Goal: Task Accomplishment & Management: Complete application form

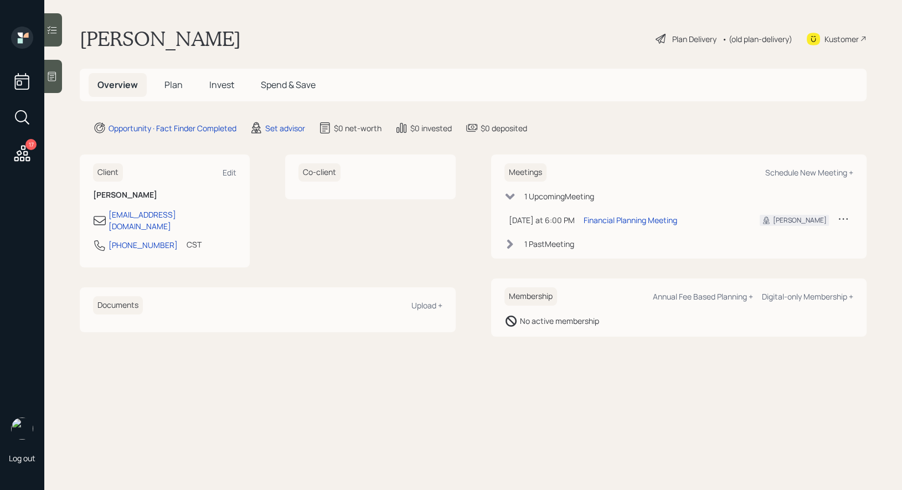
click at [54, 80] on icon at bounding box center [51, 76] width 11 height 11
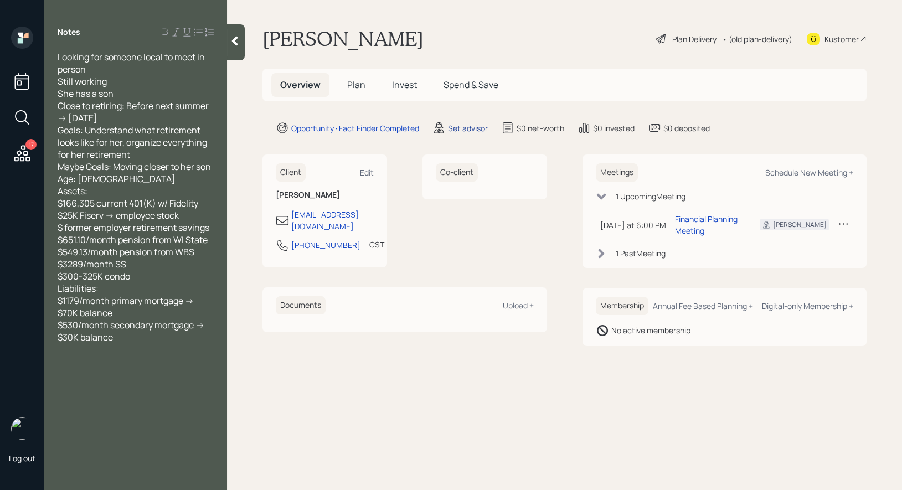
click at [472, 127] on div "Set advisor" at bounding box center [468, 128] width 40 height 12
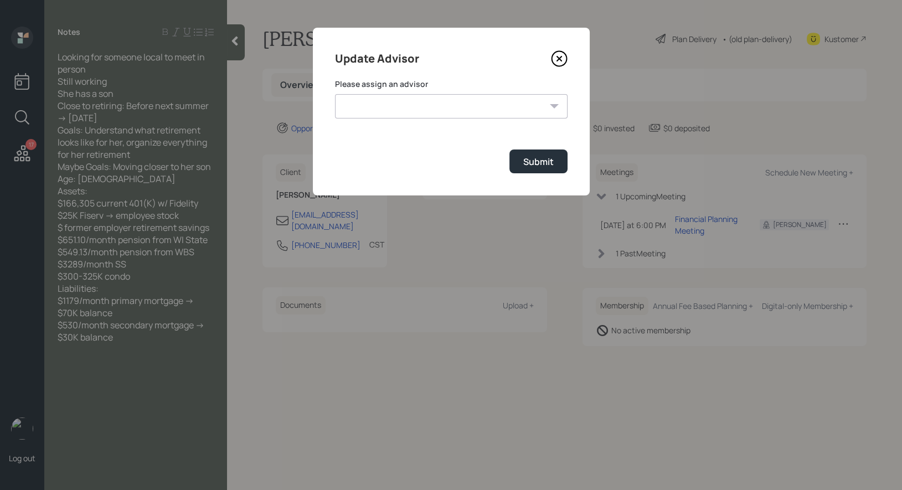
click at [519, 106] on select "[PERSON_NAME] [PERSON_NAME] [PERSON_NAME] [PERSON_NAME] End [PERSON_NAME] [PERS…" at bounding box center [451, 106] width 232 height 24
select select "8b79112e-3cfb-44f9-89e7-15267fe946c1"
click at [335, 94] on select "[PERSON_NAME] [PERSON_NAME] [PERSON_NAME] [PERSON_NAME] End [PERSON_NAME] [PERS…" at bounding box center [451, 106] width 232 height 24
click at [545, 163] on div "Submit" at bounding box center [538, 162] width 30 height 12
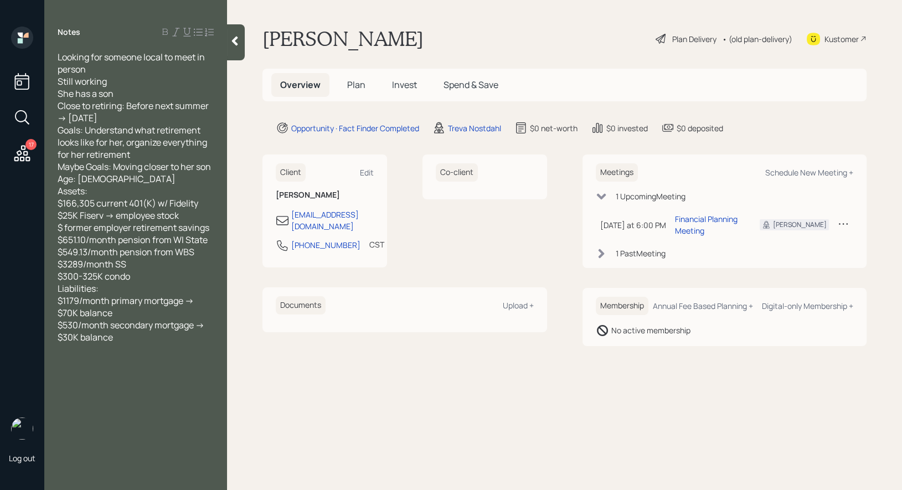
click at [359, 86] on span "Plan" at bounding box center [356, 85] width 18 height 12
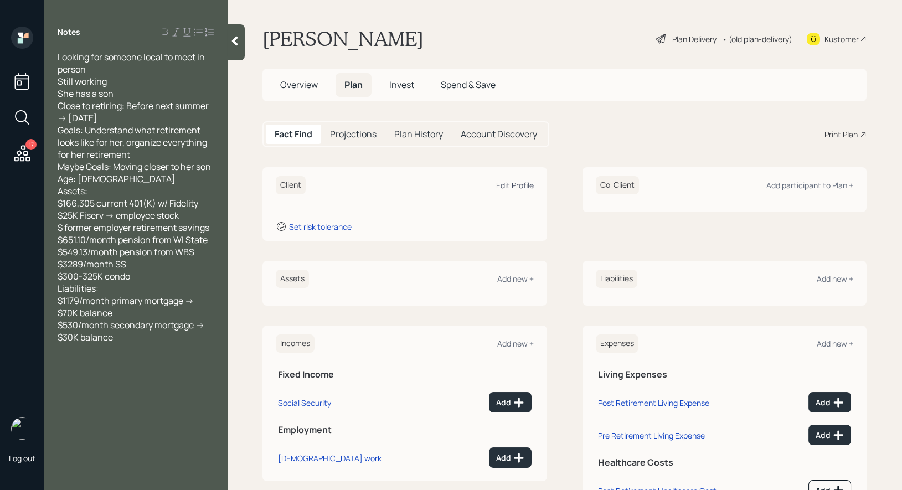
click at [512, 183] on div "Edit Profile" at bounding box center [515, 185] width 38 height 11
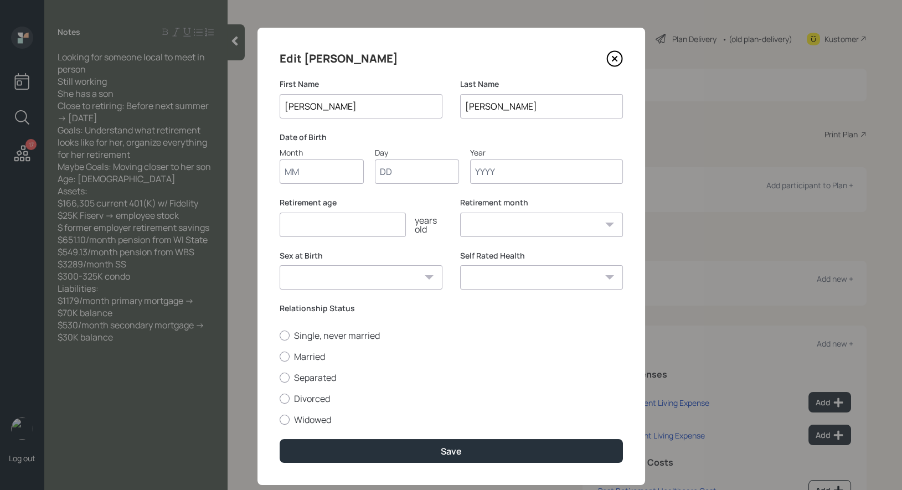
click at [309, 172] on input "Month" at bounding box center [322, 171] width 84 height 24
type input "01"
type input "1950"
select select "1"
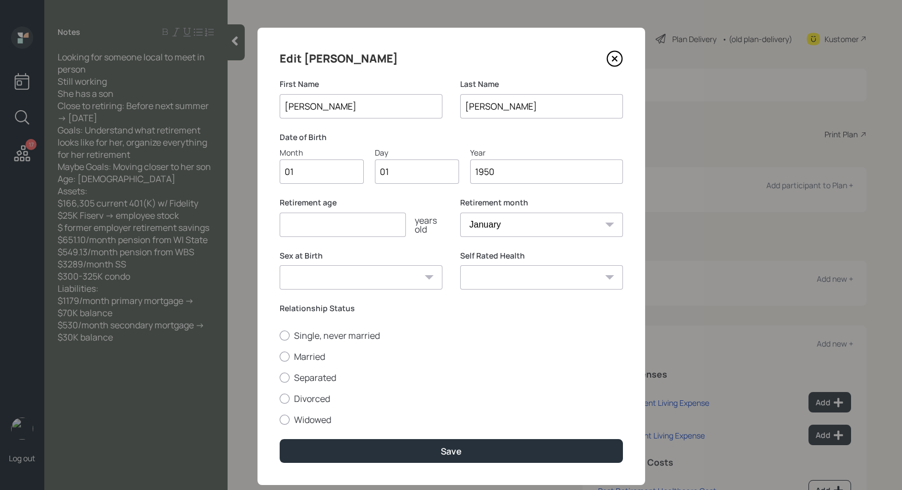
type input "1950"
click at [293, 226] on input "number" at bounding box center [343, 225] width 126 height 24
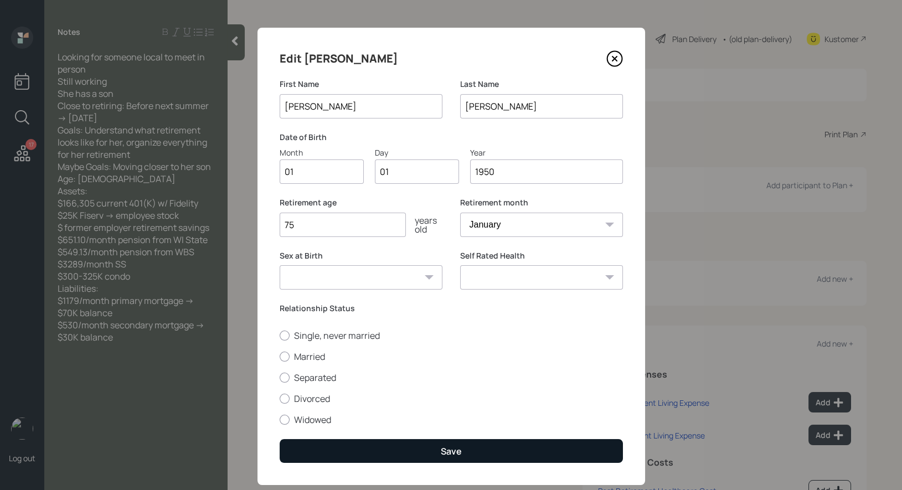
type input "75"
click at [404, 451] on button "Save" at bounding box center [451, 451] width 343 height 24
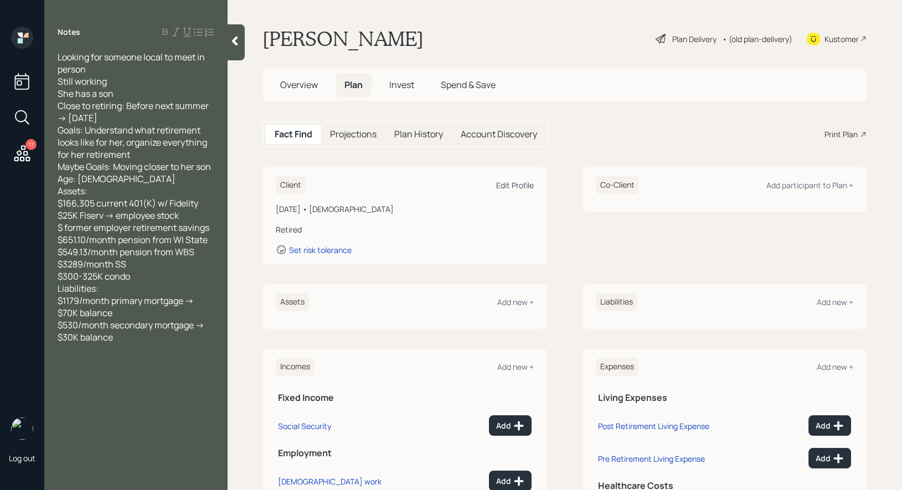
click at [513, 185] on div "Edit Profile" at bounding box center [515, 185] width 38 height 11
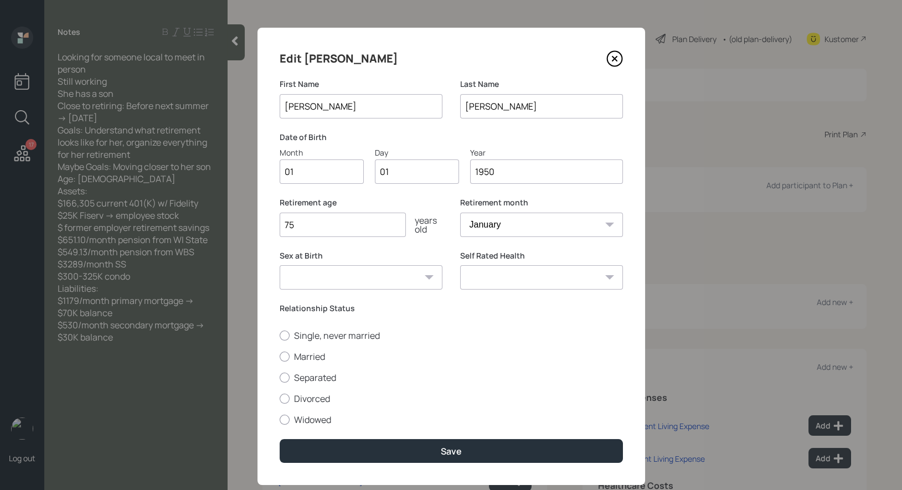
click at [529, 174] on input "1950" at bounding box center [546, 171] width 153 height 24
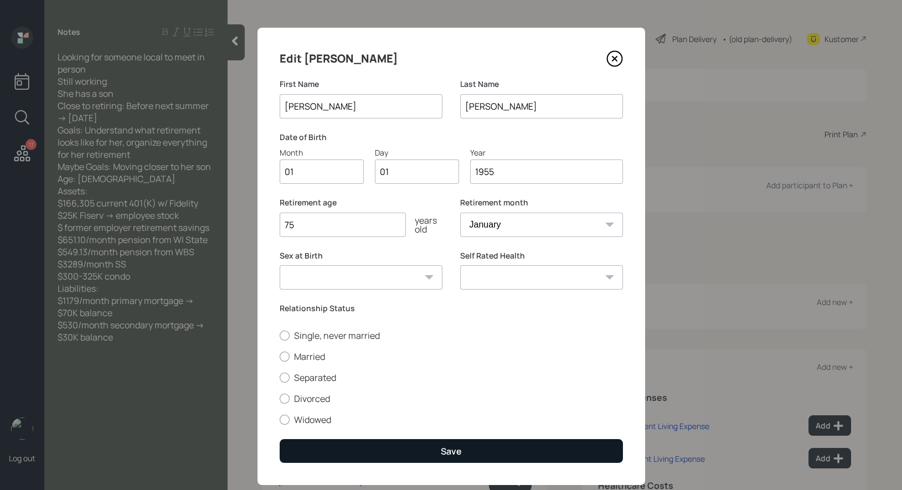
type input "1955"
click at [446, 458] on button "Save" at bounding box center [451, 451] width 343 height 24
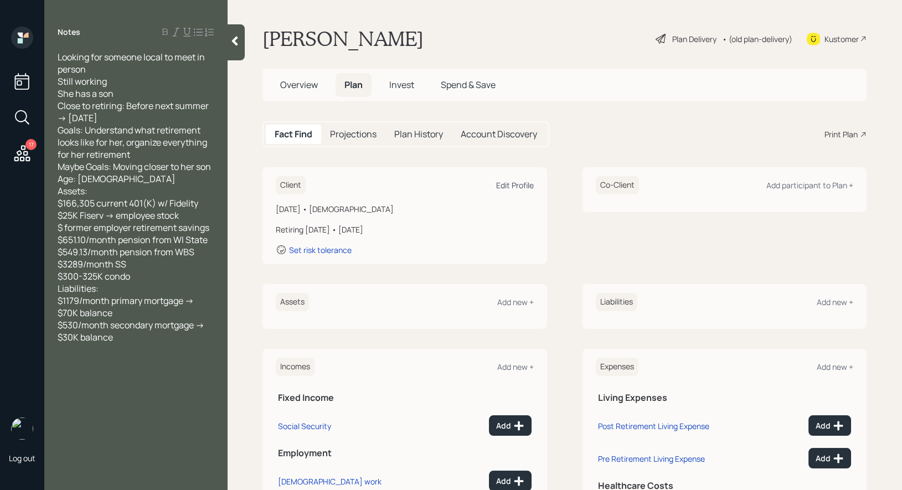
click at [507, 187] on div "Edit Profile" at bounding box center [515, 185] width 38 height 11
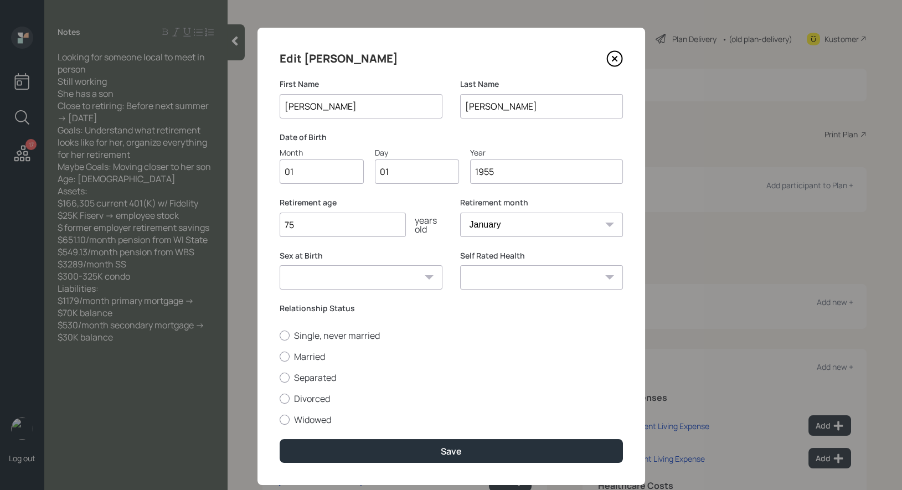
click at [337, 227] on input "75" at bounding box center [343, 225] width 126 height 24
type input "71"
click at [485, 223] on select "January February March April May June July August September October November De…" at bounding box center [541, 225] width 163 height 24
select select "5"
click at [460, 213] on select "January February March April May June July August September October November De…" at bounding box center [541, 225] width 163 height 24
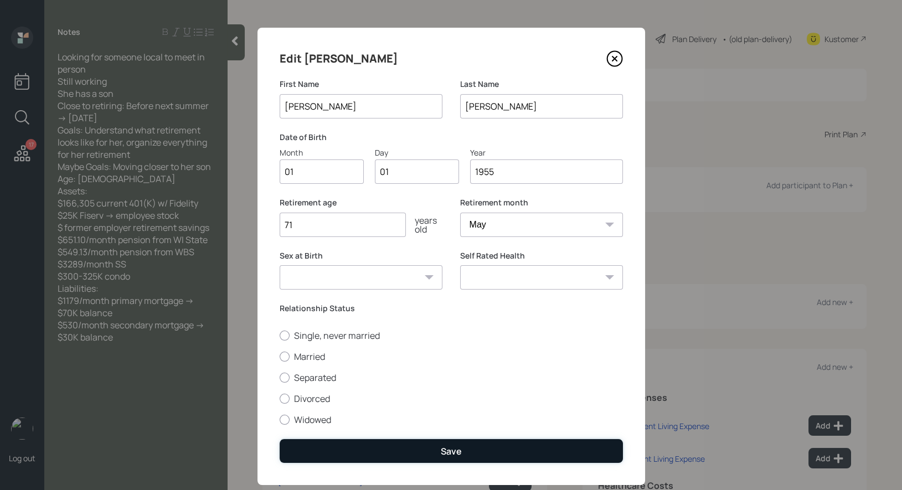
click at [404, 449] on button "Save" at bounding box center [451, 451] width 343 height 24
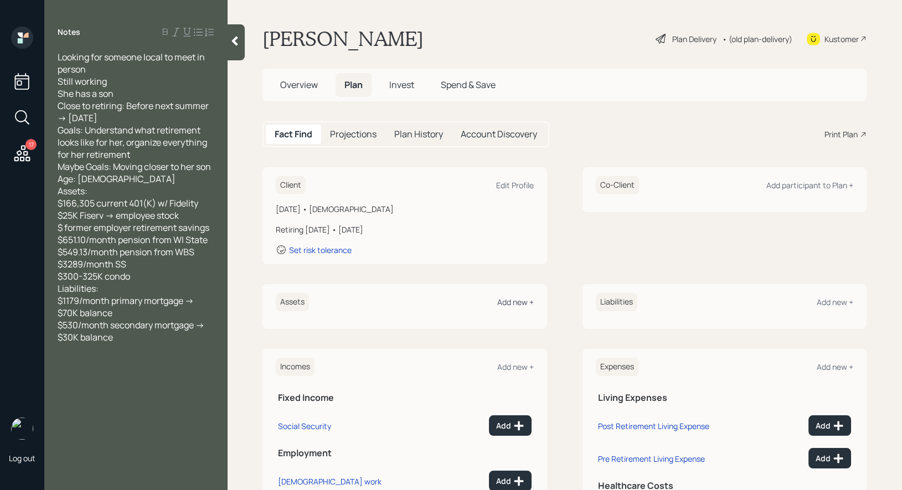
click at [514, 300] on div "Add new +" at bounding box center [515, 302] width 37 height 11
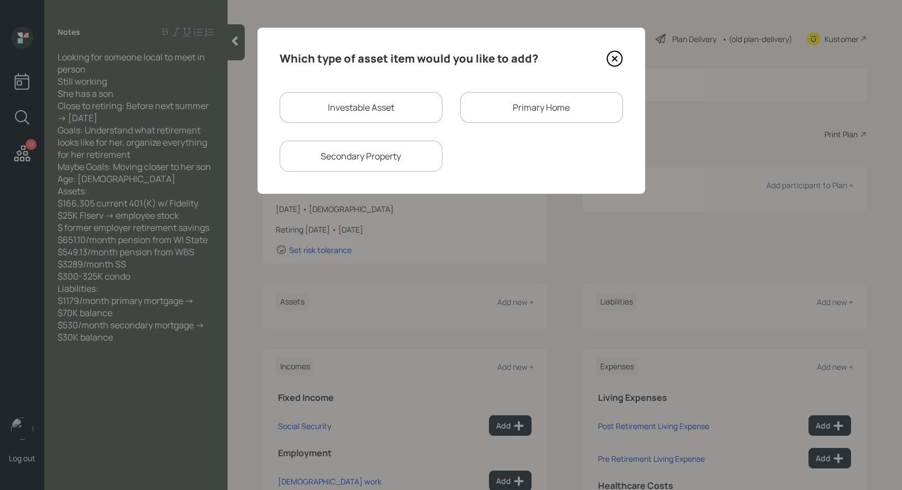
click at [385, 106] on div "Investable Asset" at bounding box center [361, 107] width 163 height 31
select select "taxable"
select select "balanced"
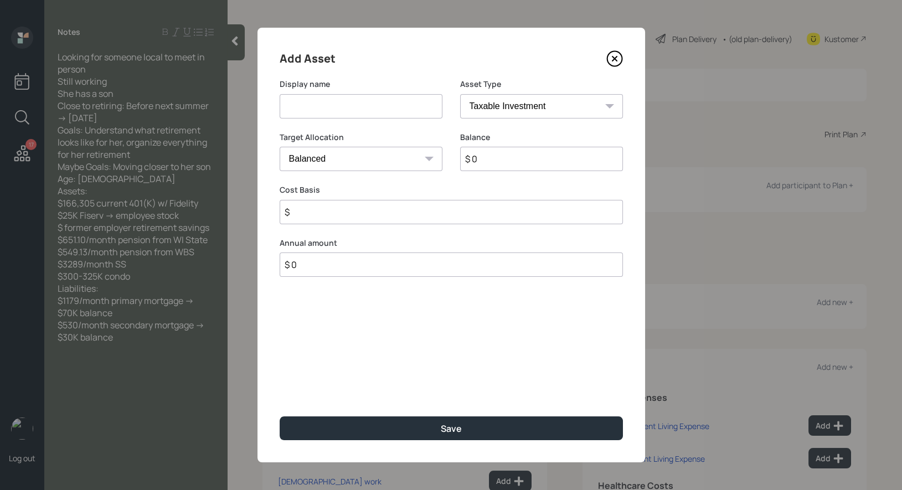
click at [366, 106] on input at bounding box center [361, 106] width 163 height 24
type input "Current 401k"
click at [562, 115] on select "SEP IRA IRA Roth IRA 401(k) Roth 401(k) 403(b) Roth 403(b) 457(b) Roth 457(b) H…" at bounding box center [541, 106] width 163 height 24
select select "company_sponsored"
click at [460, 94] on select "SEP IRA IRA Roth IRA 401(k) Roth 401(k) 403(b) Roth 403(b) 457(b) Roth 457(b) H…" at bounding box center [541, 106] width 163 height 24
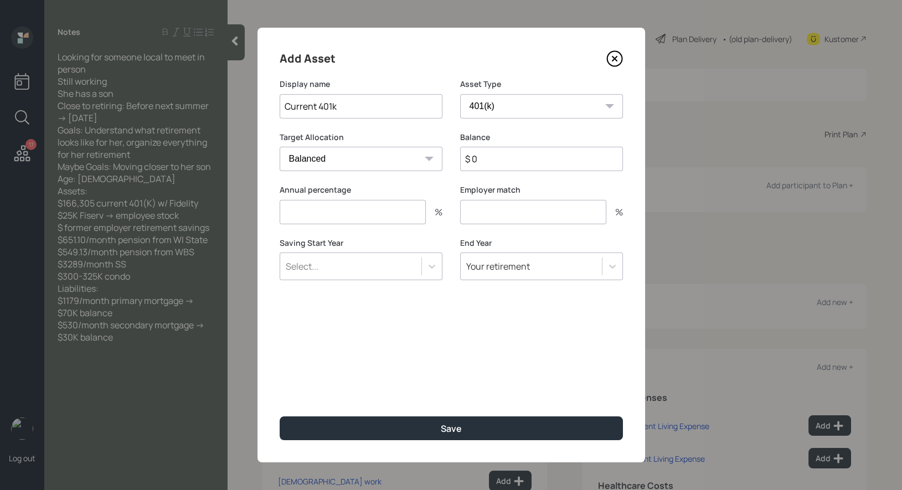
click at [519, 164] on input "$ 0" at bounding box center [541, 159] width 163 height 24
type input "$ 166,305"
click at [398, 211] on input "number" at bounding box center [353, 212] width 146 height 24
type input "0"
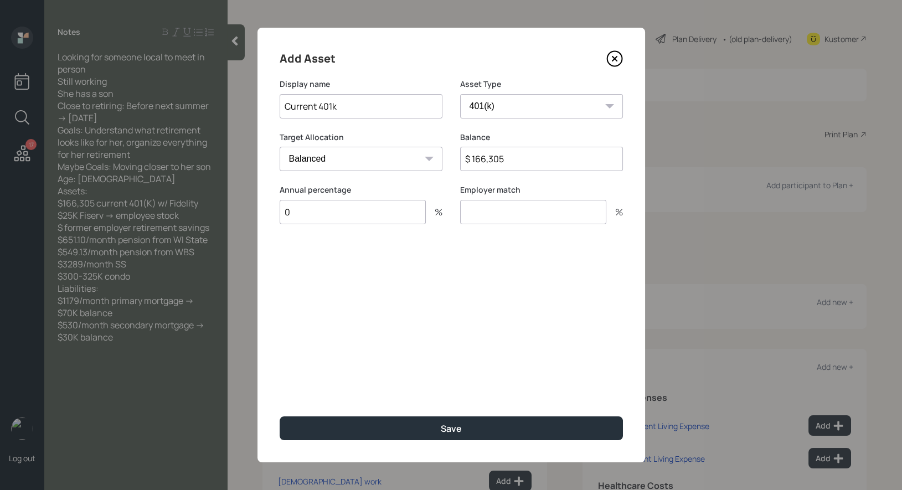
click at [498, 213] on input "number" at bounding box center [533, 212] width 146 height 24
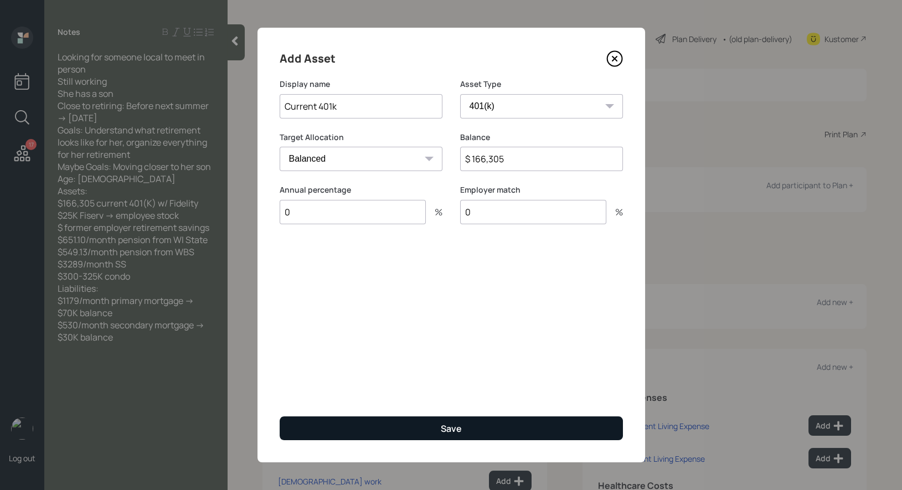
type input "0"
click at [398, 428] on button "Save" at bounding box center [451, 428] width 343 height 24
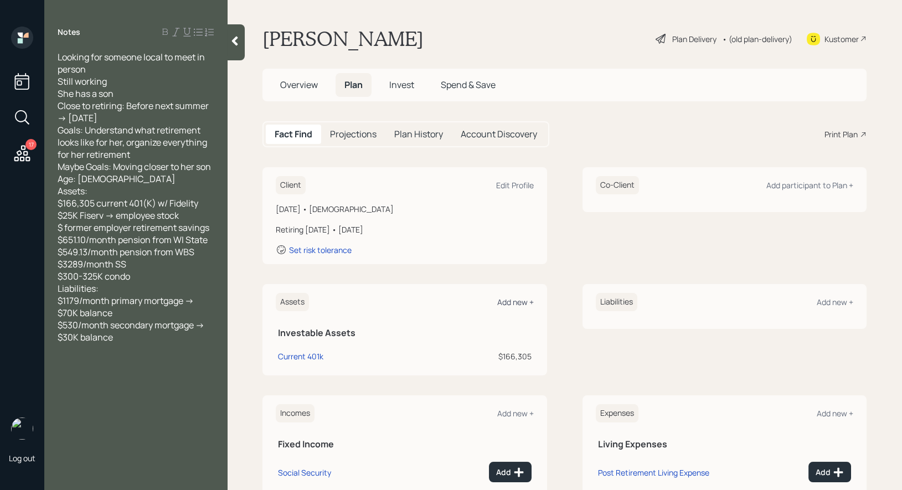
click at [519, 305] on div "Add new +" at bounding box center [515, 302] width 37 height 11
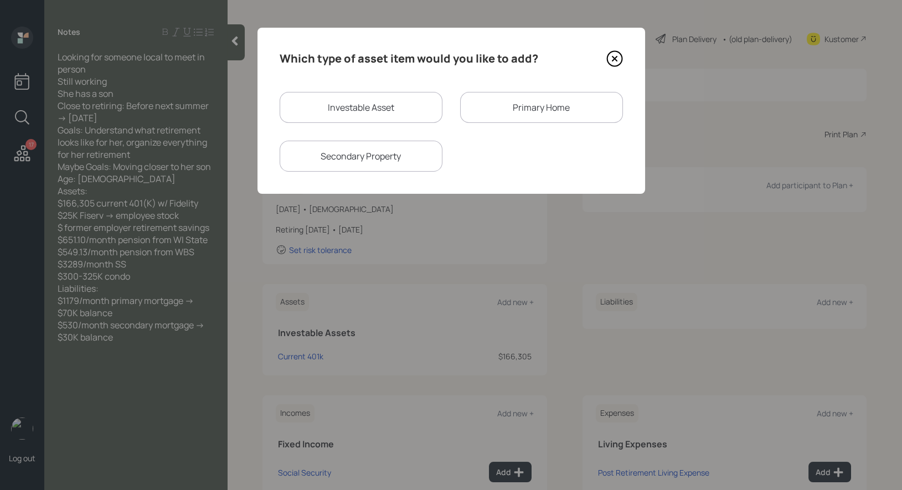
click at [357, 113] on div "Investable Asset" at bounding box center [361, 107] width 163 height 31
select select "taxable"
select select "balanced"
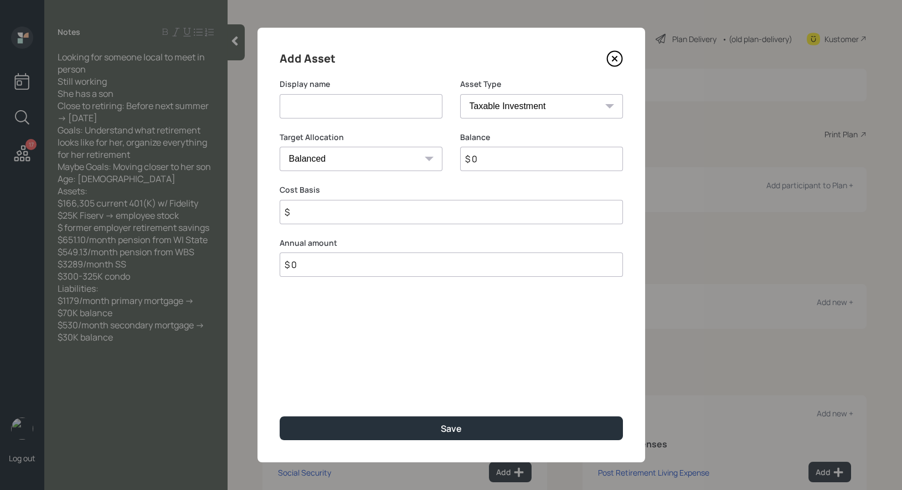
click at [333, 106] on input at bounding box center [361, 106] width 163 height 24
type input "S"
type input "Employee Stock"
click at [519, 160] on input "$ 0" at bounding box center [541, 159] width 163 height 24
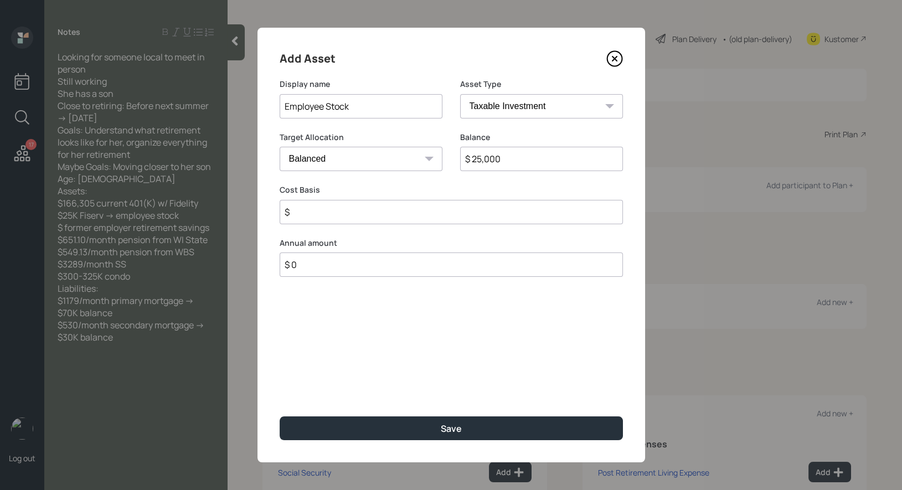
type input "$ 25,000"
click at [342, 216] on input "$" at bounding box center [451, 212] width 343 height 24
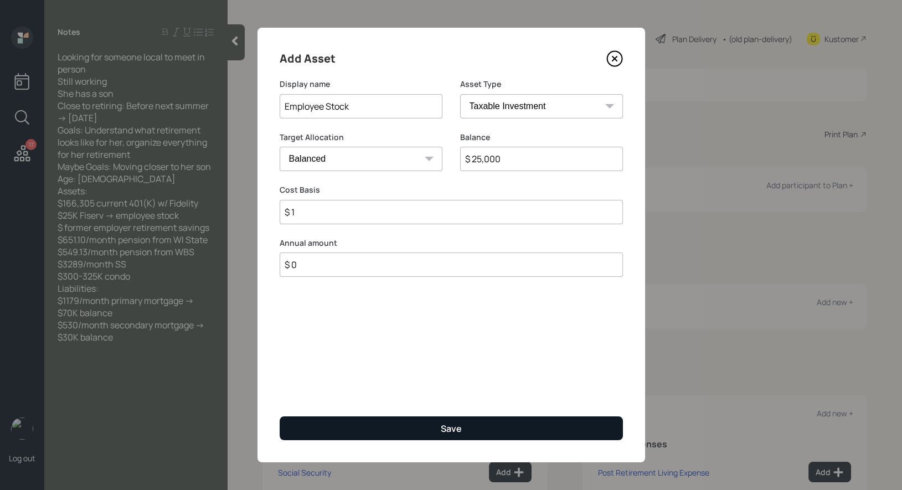
type input "$ 1"
click at [339, 427] on button "Save" at bounding box center [451, 428] width 343 height 24
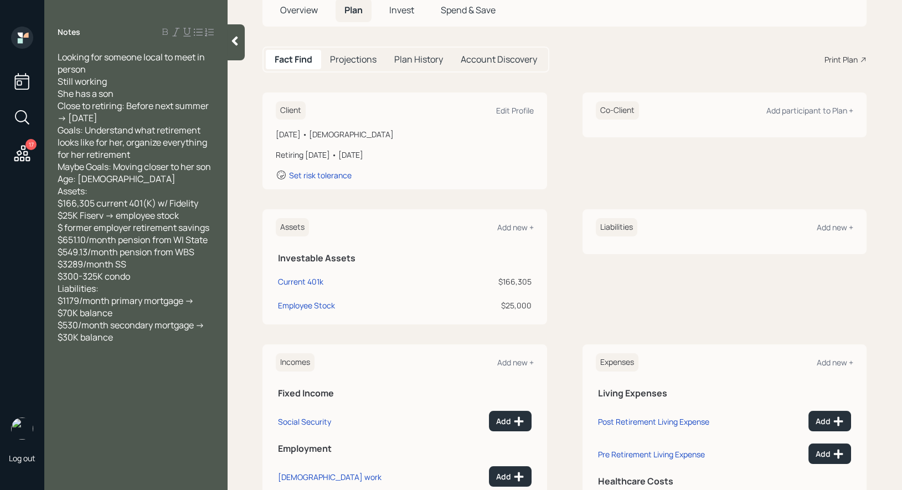
scroll to position [87, 0]
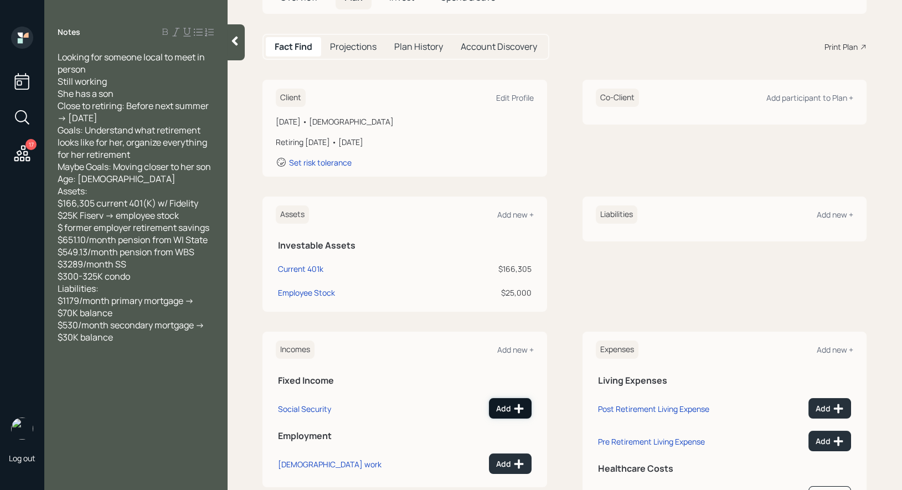
click at [513, 405] on icon at bounding box center [518, 408] width 11 height 11
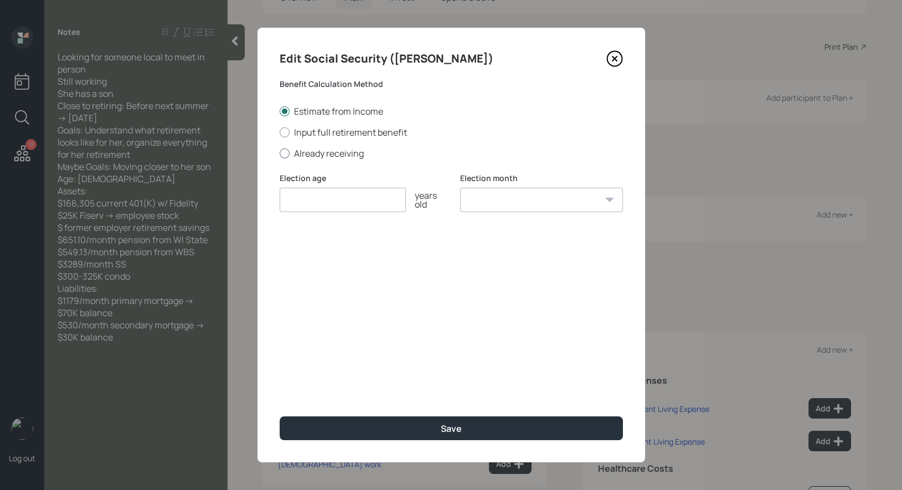
click at [286, 155] on div at bounding box center [285, 153] width 10 height 10
click at [280, 153] on input "Already receiving" at bounding box center [279, 153] width 1 height 1
radio input "true"
click at [296, 205] on input "number" at bounding box center [343, 200] width 126 height 24
type input "70"
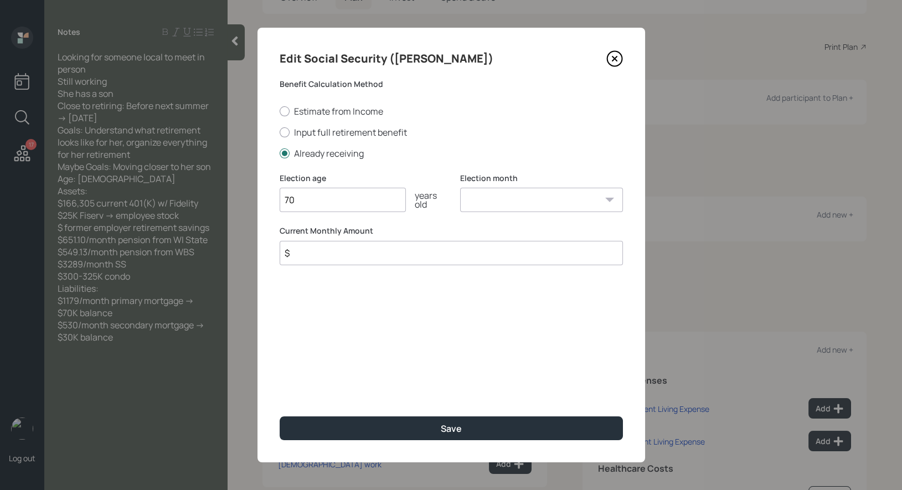
click at [492, 201] on select "January February March April May June July August September October November De…" at bounding box center [541, 200] width 163 height 24
select select "1"
click at [460, 188] on select "January February March April May June July August September October November De…" at bounding box center [541, 200] width 163 height 24
click at [365, 252] on input "$" at bounding box center [451, 253] width 343 height 24
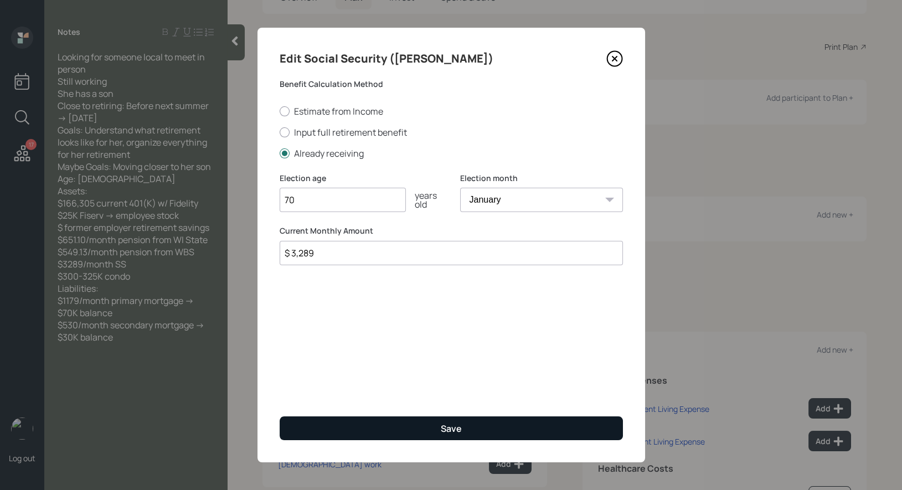
type input "$ 3,289"
click at [395, 421] on button "Save" at bounding box center [451, 428] width 343 height 24
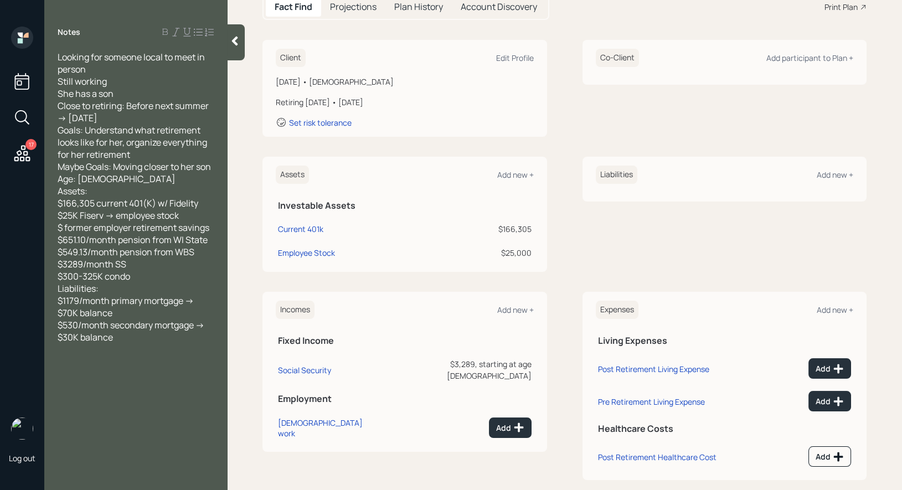
scroll to position [137, 0]
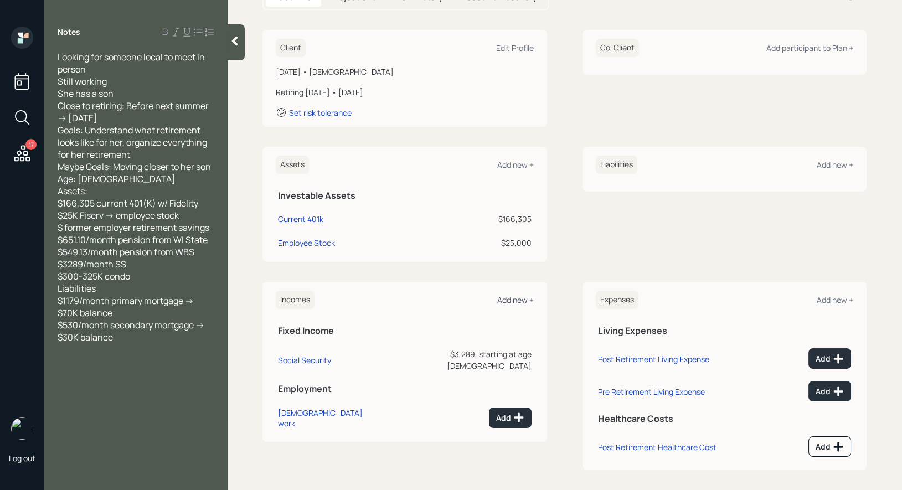
click at [508, 301] on div "Add new +" at bounding box center [515, 299] width 37 height 11
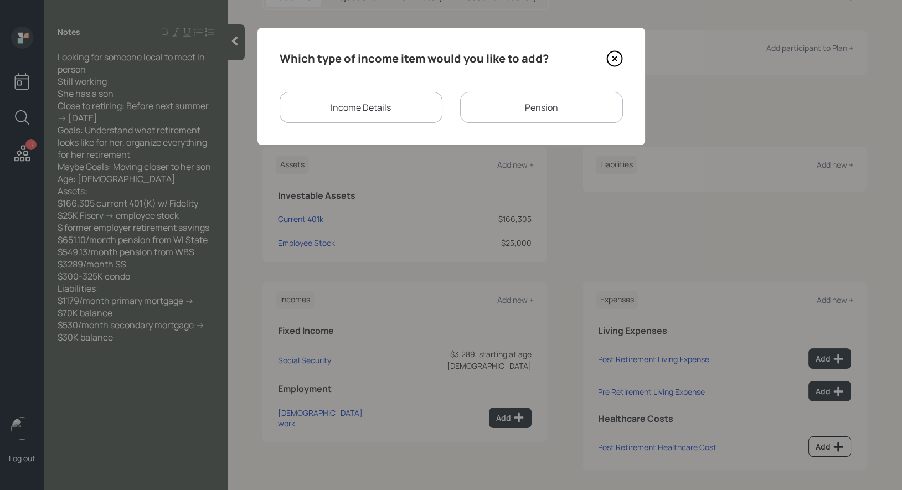
click at [567, 105] on div "Pension" at bounding box center [541, 107] width 163 height 31
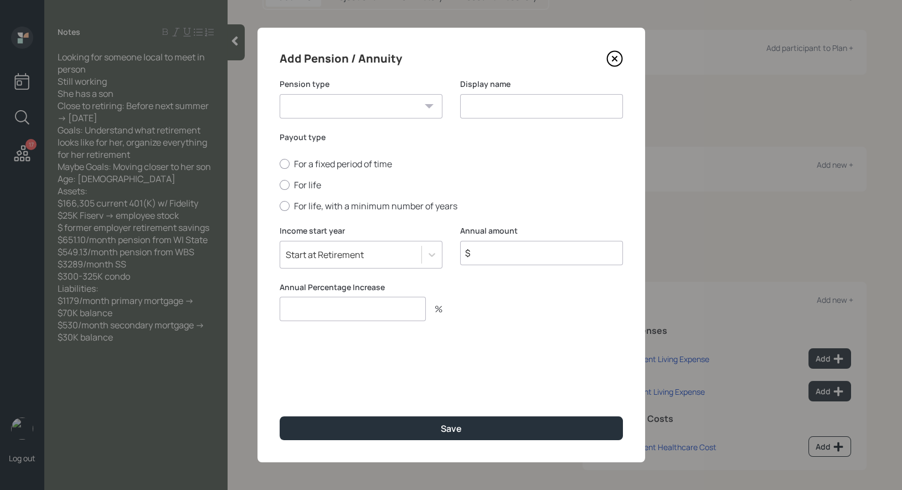
click at [370, 107] on select "Pension Annuity" at bounding box center [361, 106] width 163 height 24
select select "pension"
click at [280, 94] on select "Pension Annuity" at bounding box center [361, 106] width 163 height 24
click at [504, 107] on input at bounding box center [541, 106] width 163 height 24
type input "Pension"
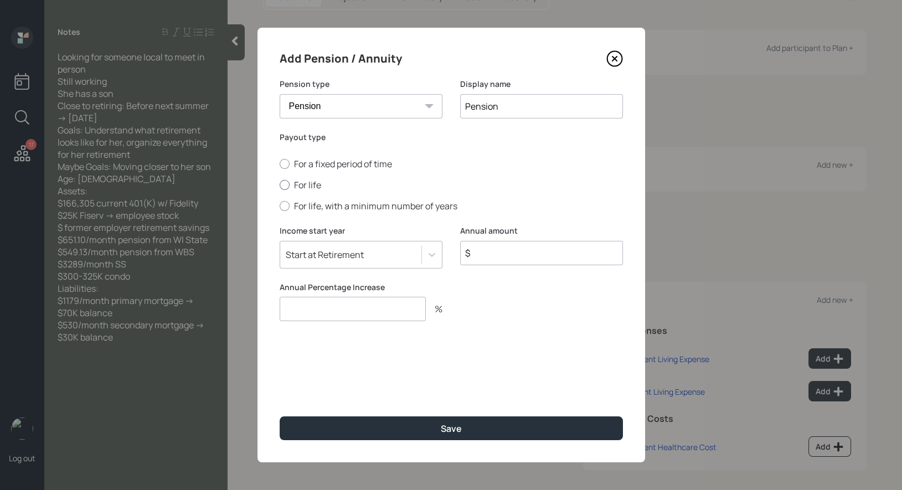
click at [283, 185] on div at bounding box center [285, 185] width 10 height 10
click at [280, 185] on input "For life" at bounding box center [279, 185] width 1 height 1
radio input "true"
click at [497, 254] on input "$" at bounding box center [541, 253] width 163 height 24
type input "$ 7,800"
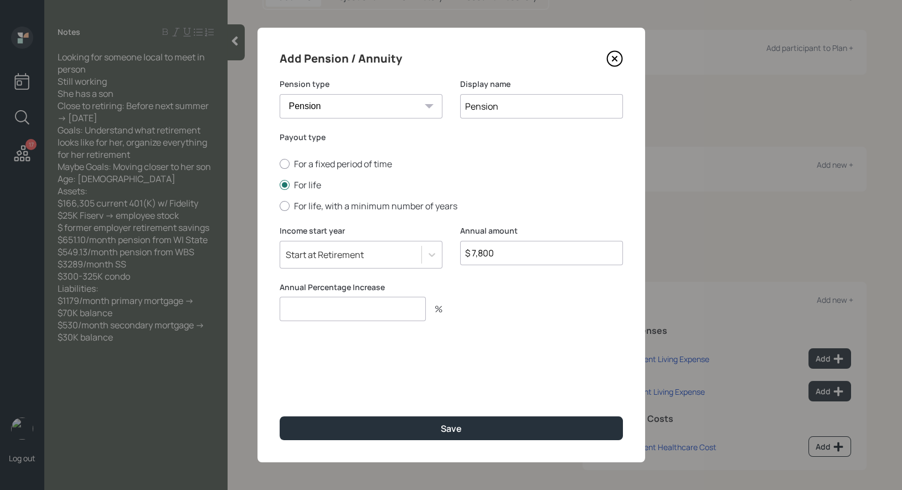
click at [307, 314] on input "number" at bounding box center [353, 309] width 146 height 24
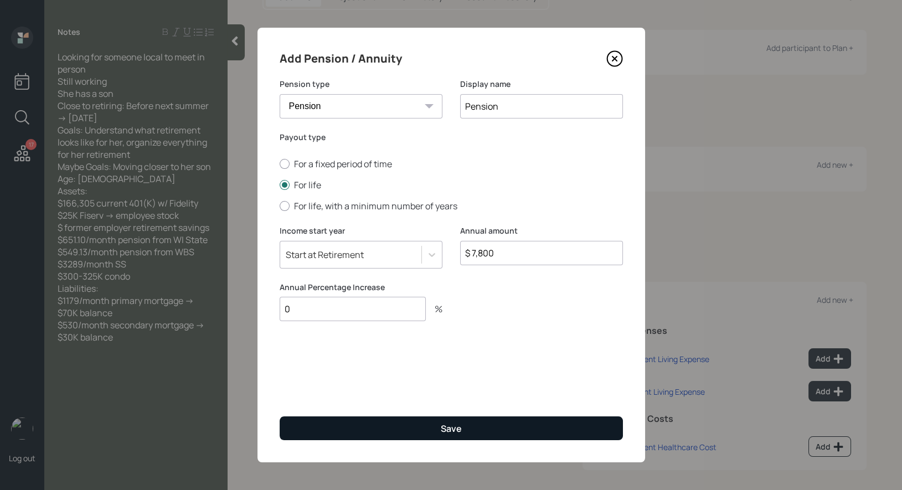
type input "0"
click at [307, 436] on button "Save" at bounding box center [451, 428] width 343 height 24
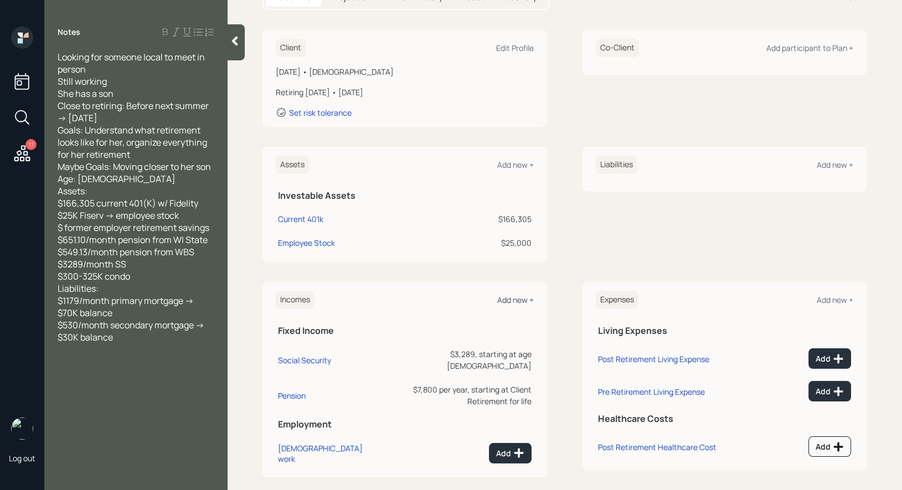
click at [510, 297] on div "Add new +" at bounding box center [515, 299] width 37 height 11
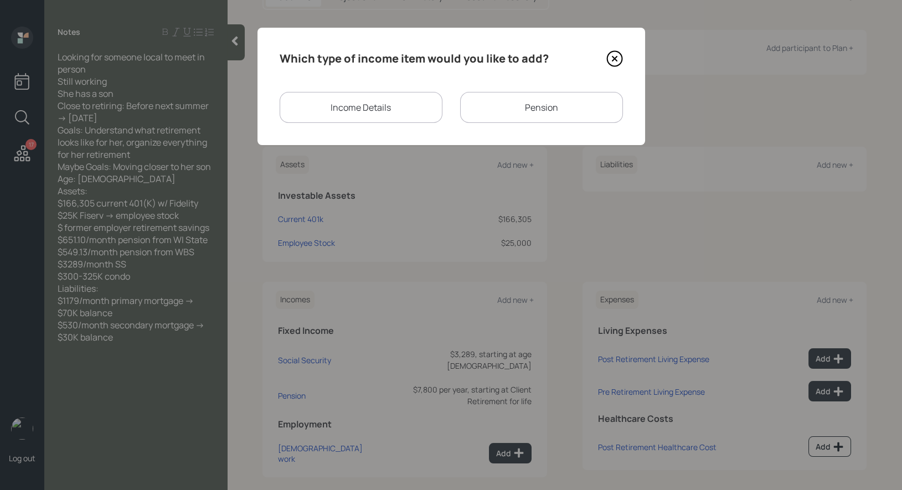
click at [516, 98] on div "Pension" at bounding box center [541, 107] width 163 height 31
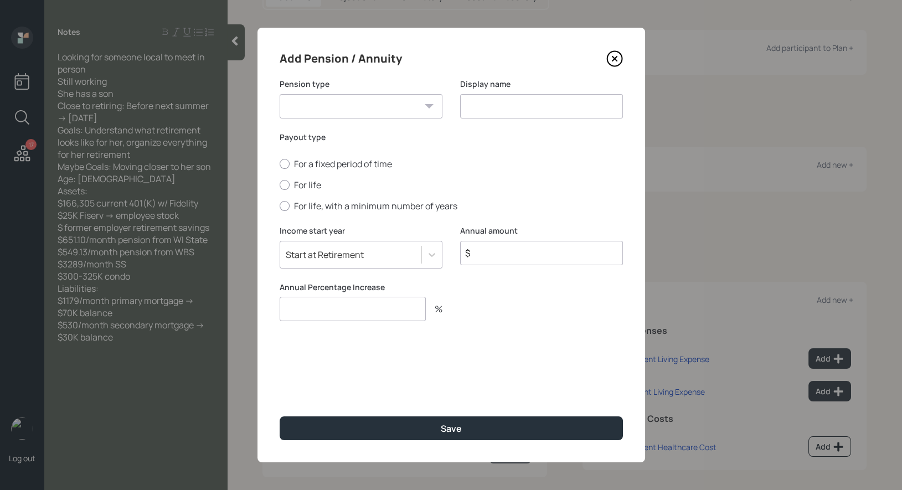
click at [417, 102] on select "Pension Annuity" at bounding box center [361, 106] width 163 height 24
select select "pension"
click at [280, 94] on select "Pension Annuity" at bounding box center [361, 106] width 163 height 24
click at [482, 108] on input at bounding box center [541, 106] width 163 height 24
type input "Pension"
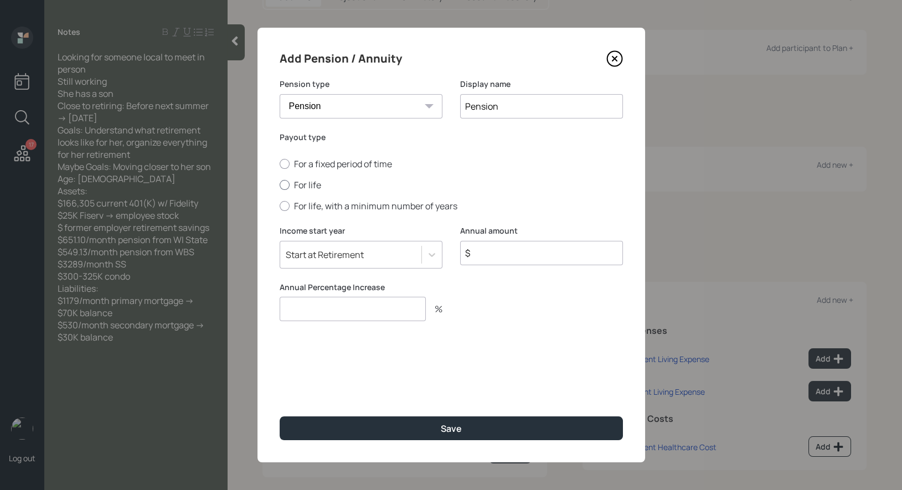
click at [283, 185] on div at bounding box center [285, 185] width 10 height 10
click at [280, 185] on input "For life" at bounding box center [279, 185] width 1 height 1
radio input "true"
click at [482, 257] on input "$" at bounding box center [541, 253] width 163 height 24
type input "$ 6,588"
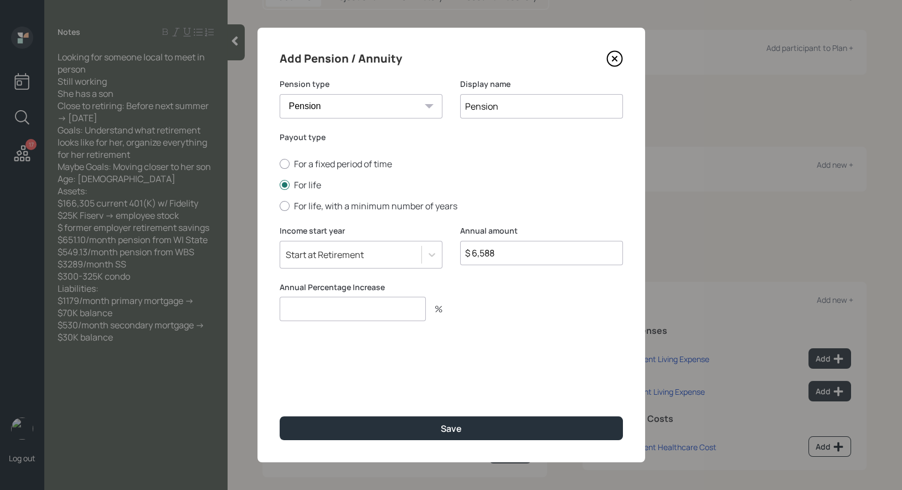
click at [324, 314] on input "number" at bounding box center [353, 309] width 146 height 24
type input "0"
click at [354, 256] on div "Start at Retirement" at bounding box center [325, 255] width 78 height 12
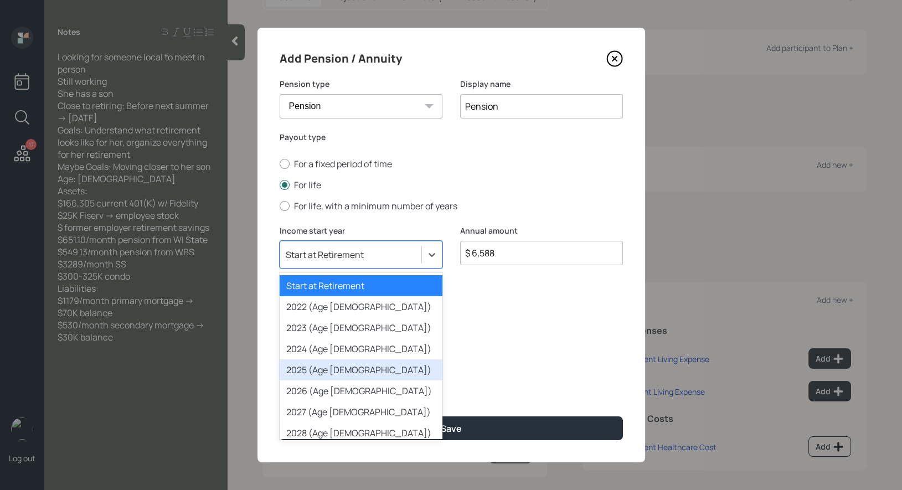
click at [341, 372] on div "2025 (Age 70)" at bounding box center [361, 369] width 163 height 21
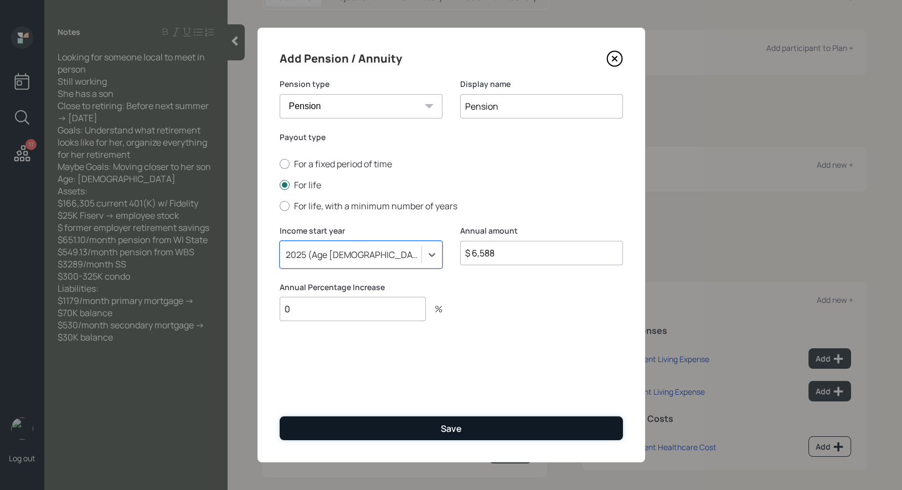
click at [353, 428] on button "Save" at bounding box center [451, 428] width 343 height 24
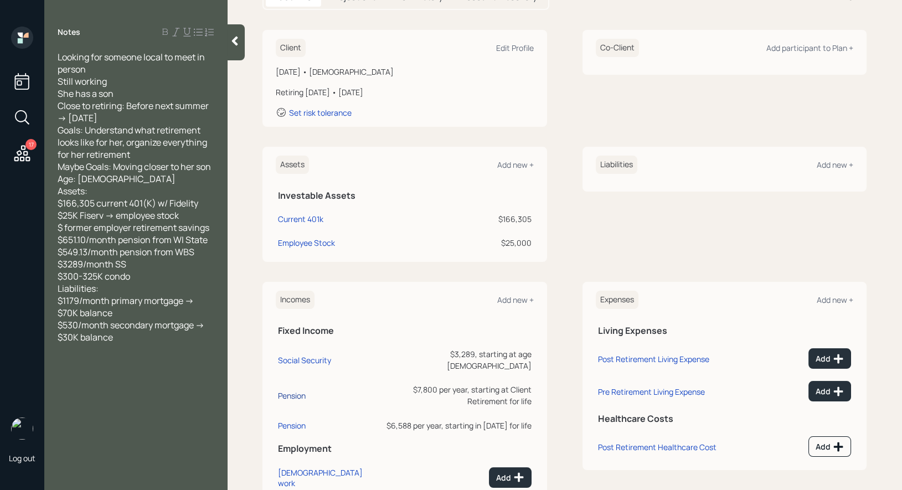
click at [291, 390] on div "Pension" at bounding box center [292, 395] width 28 height 11
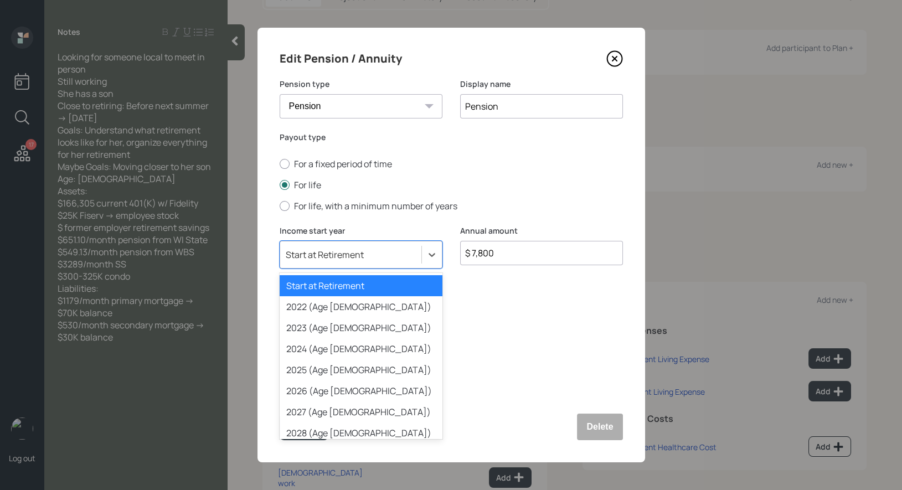
click at [316, 258] on div "Start at Retirement" at bounding box center [325, 255] width 78 height 12
click at [321, 368] on div "2025 (Age 70)" at bounding box center [361, 369] width 163 height 21
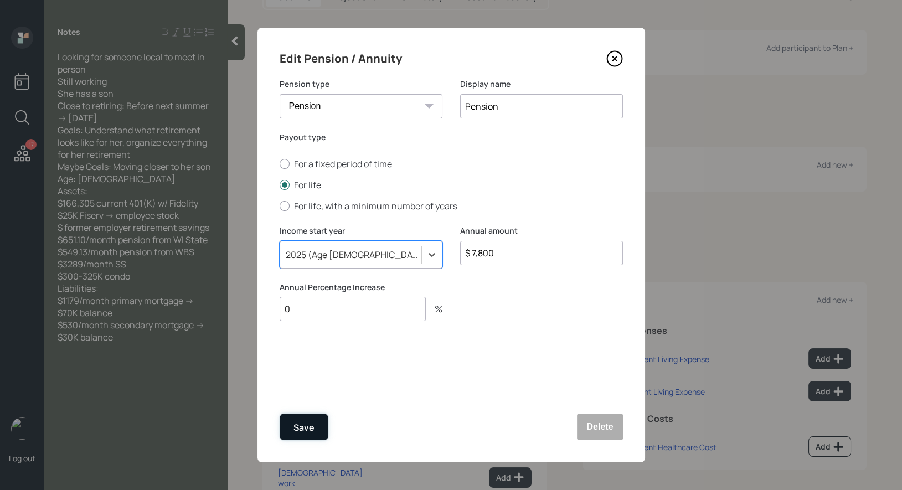
click at [304, 430] on div "Save" at bounding box center [303, 427] width 21 height 15
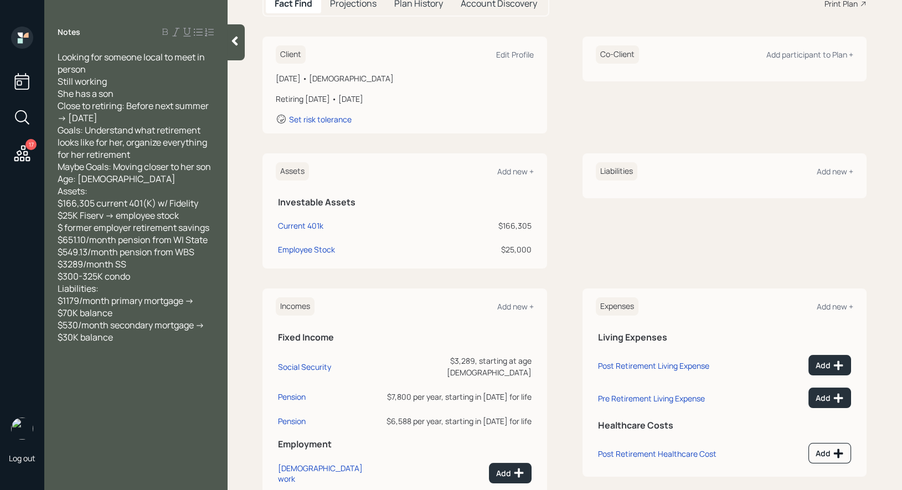
scroll to position [127, 0]
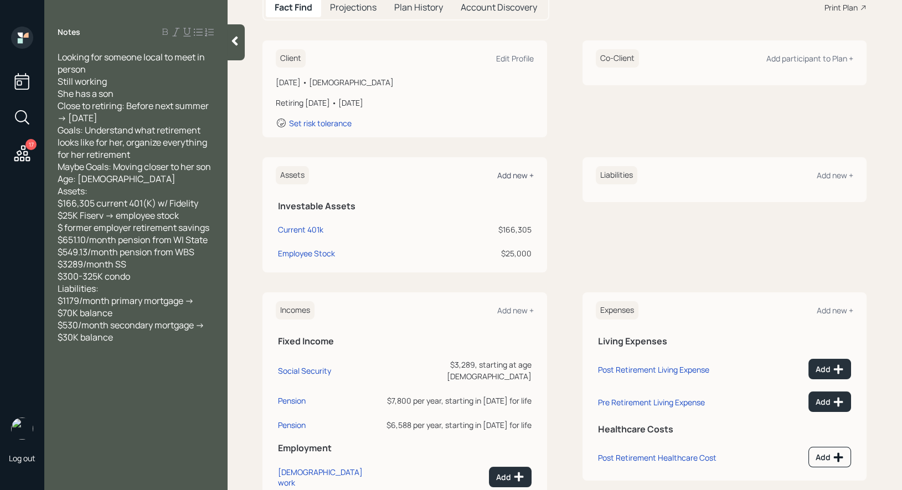
click at [511, 176] on div "Add new +" at bounding box center [515, 175] width 37 height 11
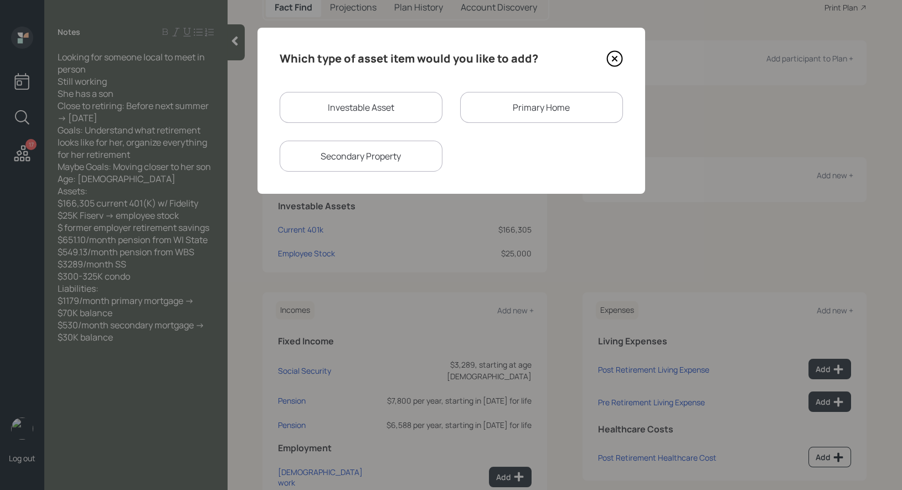
click at [520, 105] on div "Primary Home" at bounding box center [541, 107] width 163 height 31
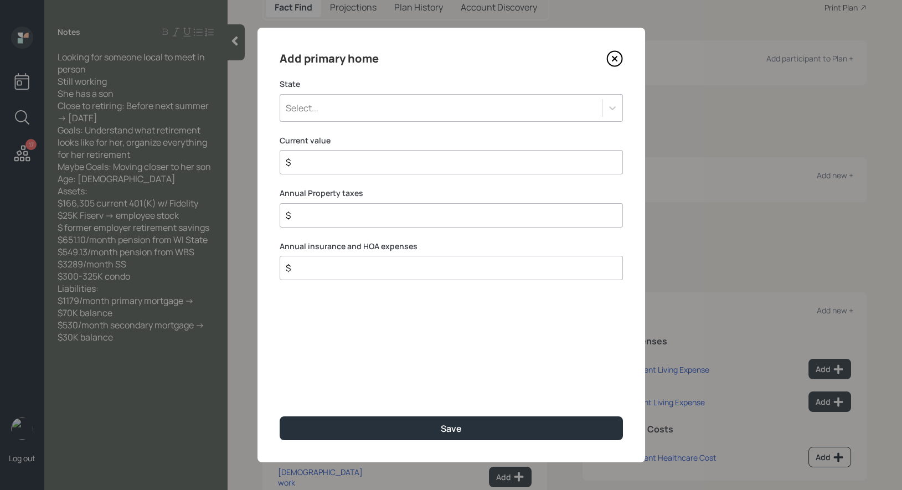
click at [349, 101] on div "Select..." at bounding box center [441, 108] width 322 height 19
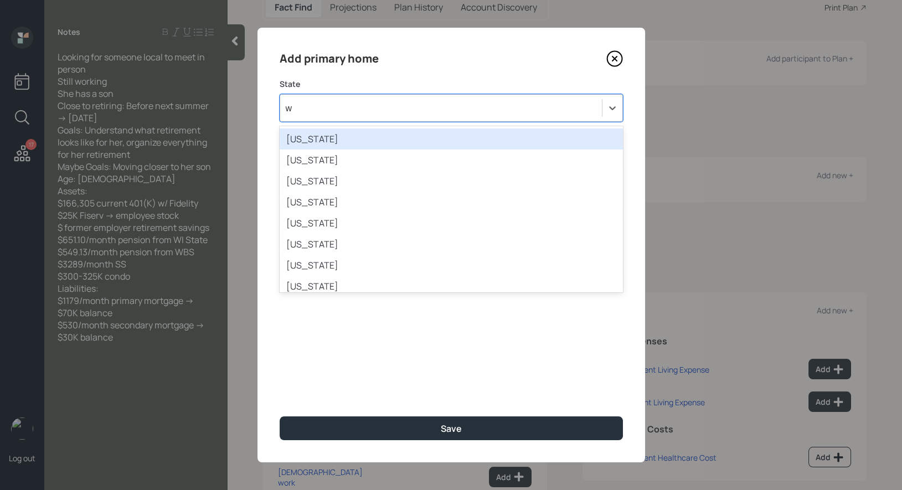
type input "wi"
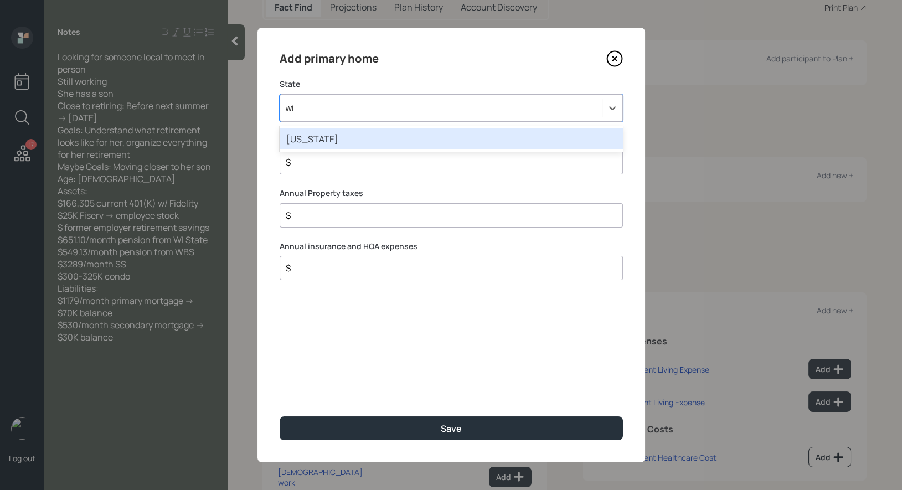
click at [330, 136] on div "Wisconsin" at bounding box center [451, 138] width 343 height 21
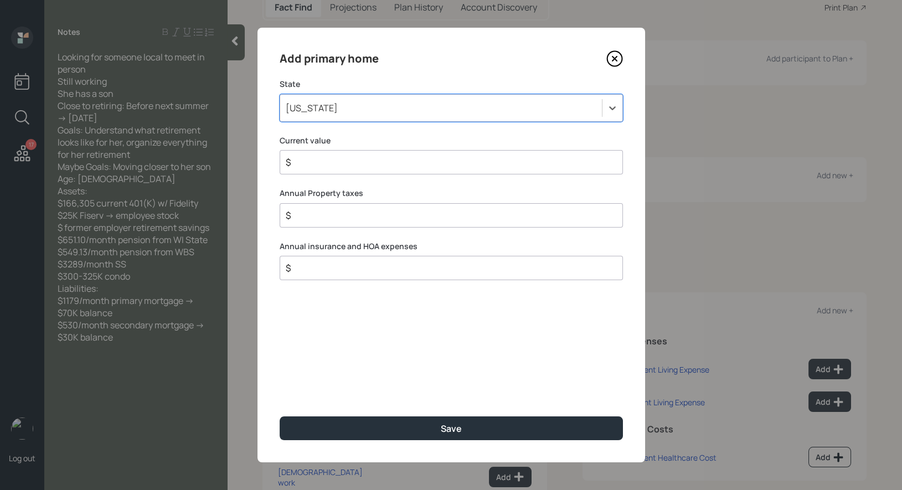
click at [311, 161] on input "$" at bounding box center [447, 162] width 324 height 13
type input "$ 1"
click at [314, 218] on input "$" at bounding box center [447, 215] width 324 height 13
type input "$ 1"
click at [313, 266] on input "$" at bounding box center [447, 267] width 324 height 13
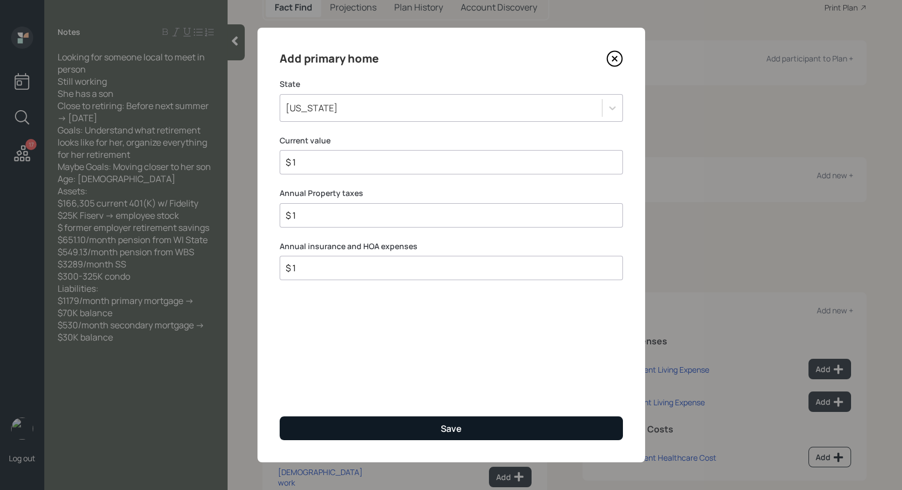
type input "$ 1"
click at [326, 427] on button "Save" at bounding box center [451, 428] width 343 height 24
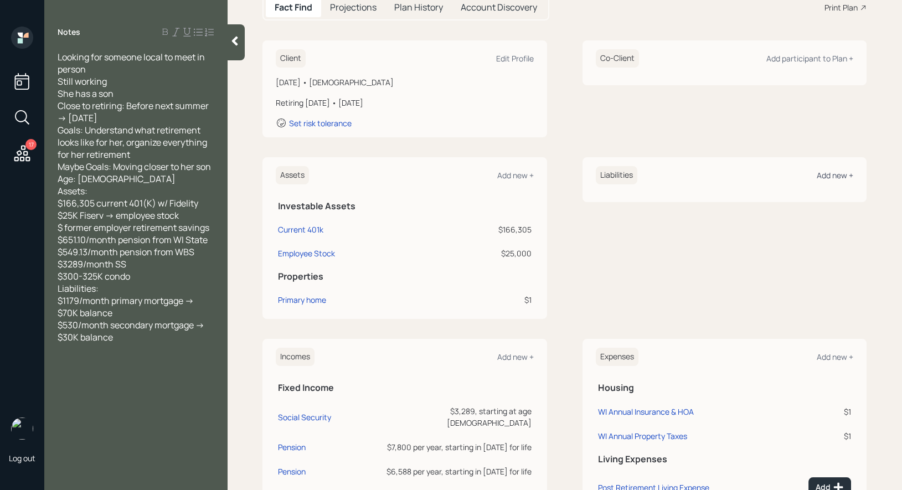
click at [841, 173] on div "Add new +" at bounding box center [835, 175] width 37 height 11
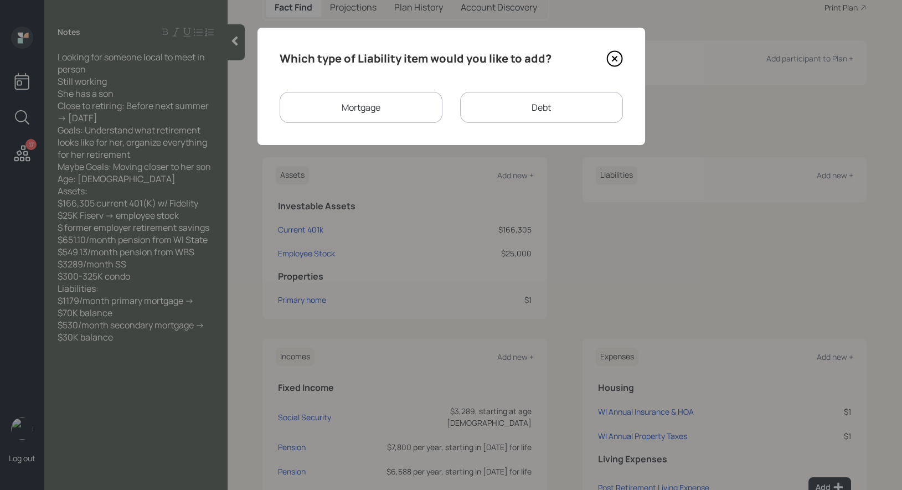
click at [351, 106] on div "Mortgage" at bounding box center [361, 107] width 163 height 31
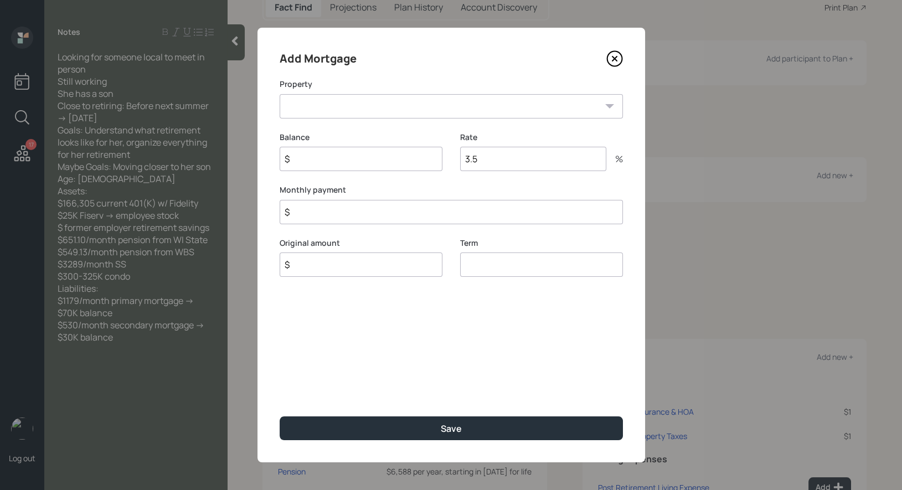
click at [358, 104] on select "WI Primary home" at bounding box center [451, 106] width 343 height 24
select select "ada7a036-6614-48e6-927b-5a66bd5f205d"
click at [280, 94] on select "WI Primary home" at bounding box center [451, 106] width 343 height 24
click at [336, 163] on input "$" at bounding box center [361, 159] width 163 height 24
type input "$ 70,000"
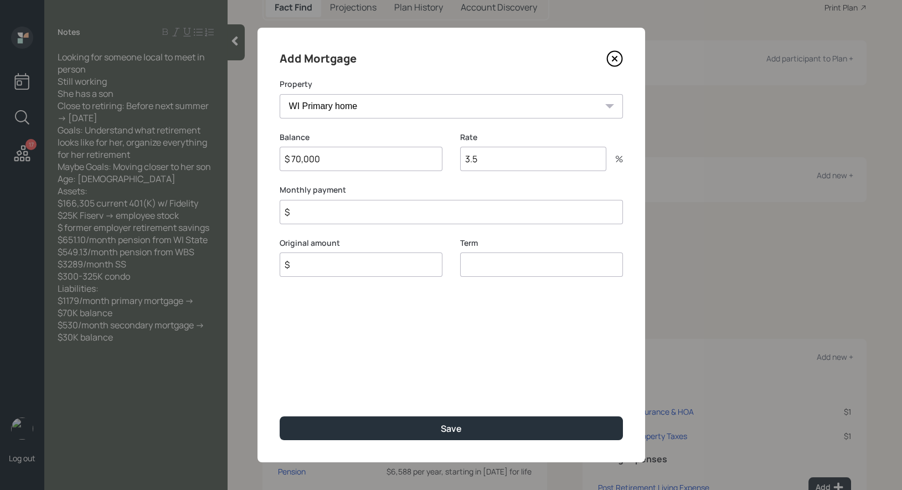
click at [305, 270] on input "$" at bounding box center [361, 264] width 163 height 24
type input "$ 70,000"
click at [493, 265] on input "number" at bounding box center [541, 264] width 163 height 24
type input "30"
click at [312, 213] on input "$" at bounding box center [451, 212] width 343 height 24
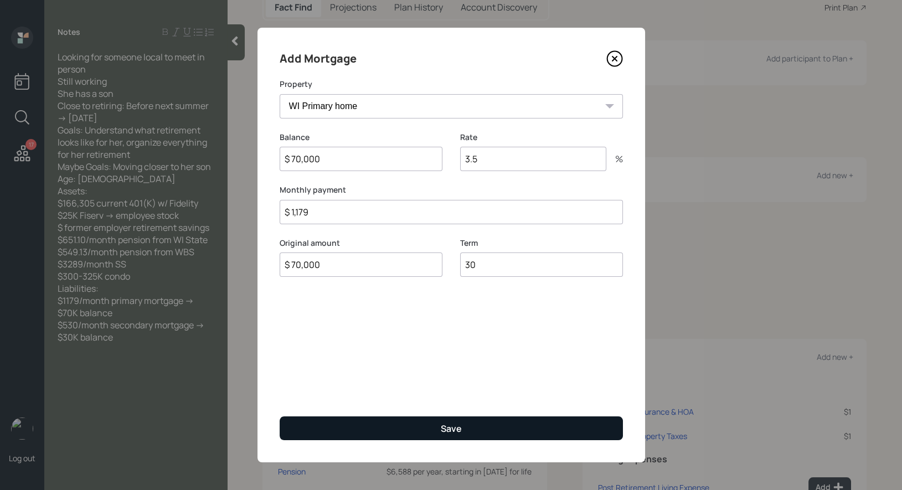
type input "$ 1,179"
click at [327, 435] on button "Save" at bounding box center [451, 428] width 343 height 24
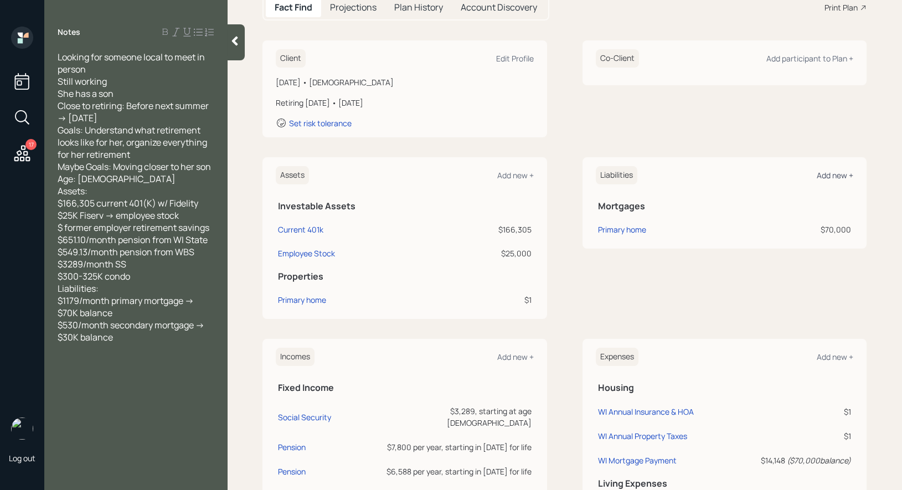
click at [840, 171] on div "Add new +" at bounding box center [835, 175] width 37 height 11
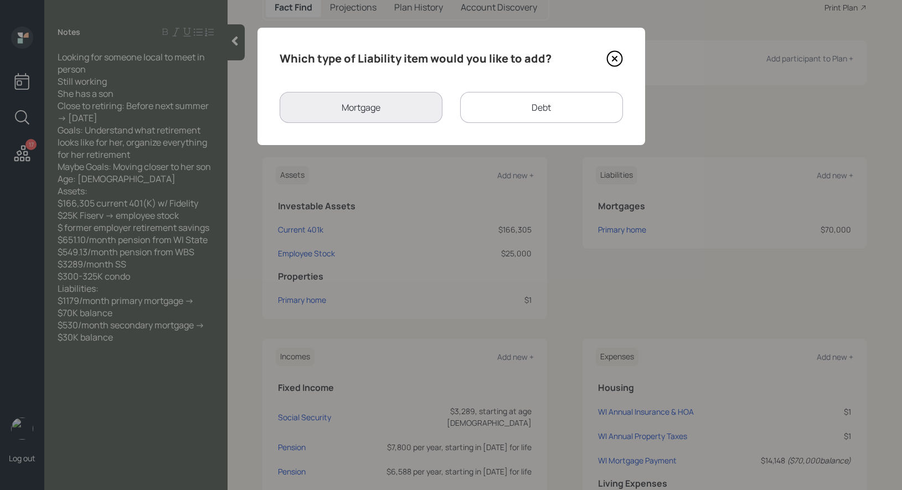
click at [552, 106] on div "Debt" at bounding box center [541, 107] width 163 height 31
select select "credit_card"
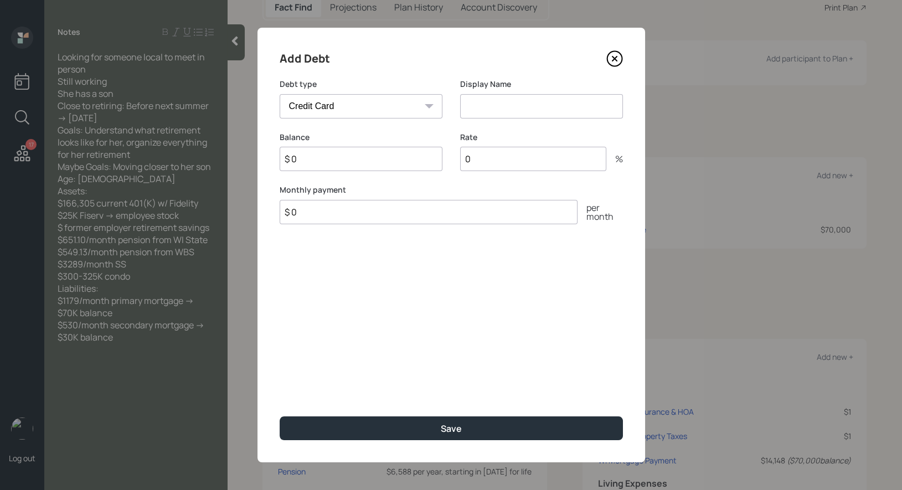
click at [498, 107] on input at bounding box center [541, 106] width 163 height 24
type input "2nd Mortgage"
click at [334, 167] on input "$ 0" at bounding box center [361, 159] width 163 height 24
type input "$ 30,000"
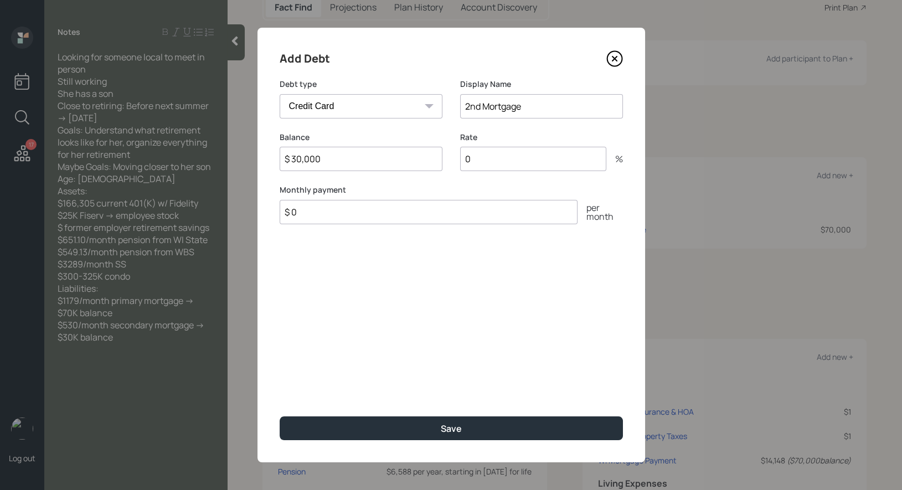
click at [311, 220] on input "$ 0" at bounding box center [429, 212] width 298 height 24
type input "$ 530"
click at [531, 163] on input "0" at bounding box center [533, 159] width 146 height 24
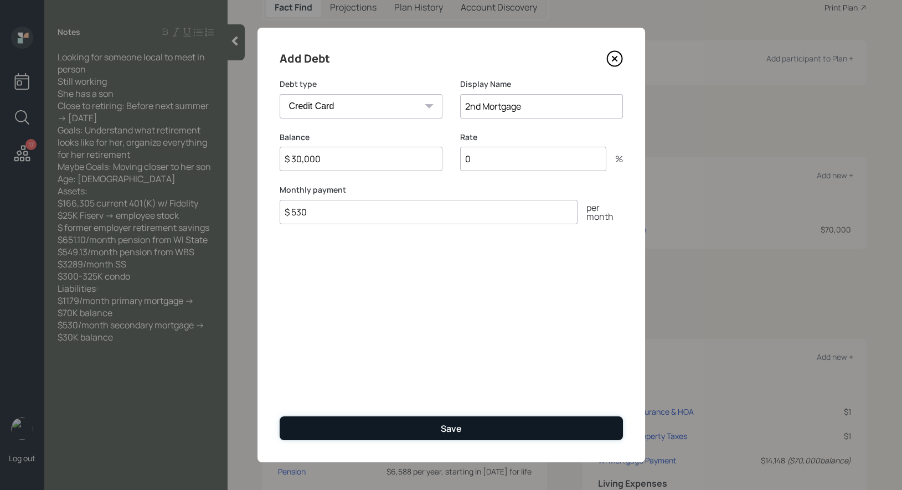
click at [458, 431] on div "Save" at bounding box center [451, 428] width 21 height 12
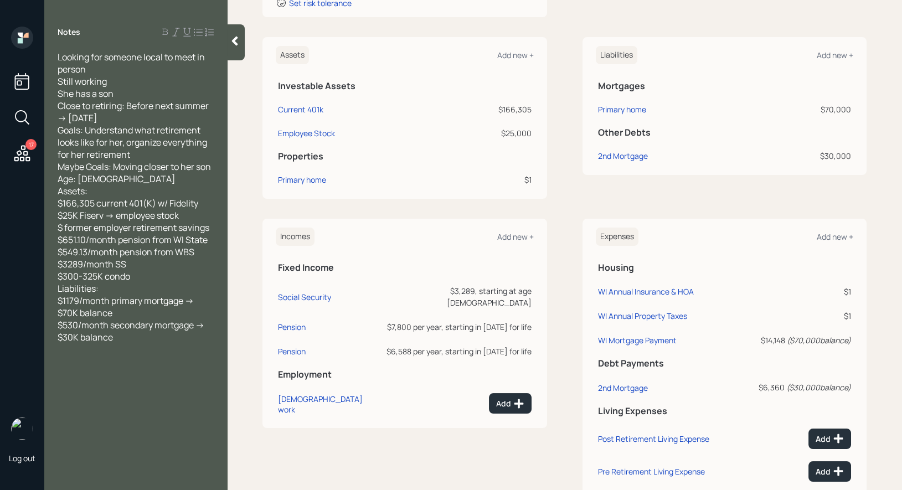
scroll to position [331, 0]
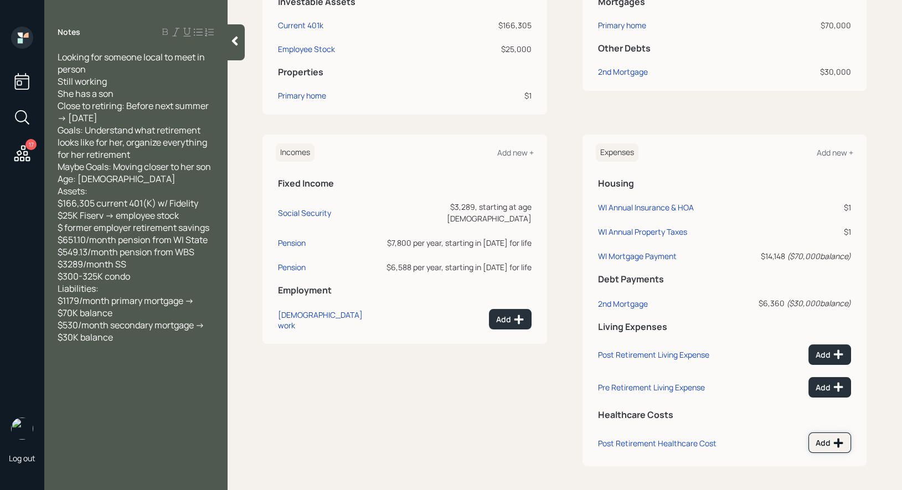
click at [831, 442] on div "Add" at bounding box center [829, 442] width 28 height 11
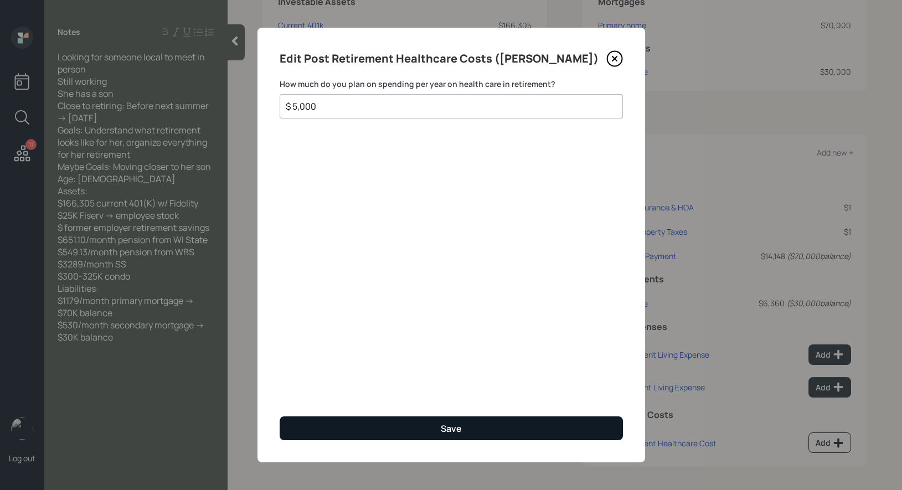
type input "$ 5,000"
click at [384, 420] on button "Save" at bounding box center [451, 428] width 343 height 24
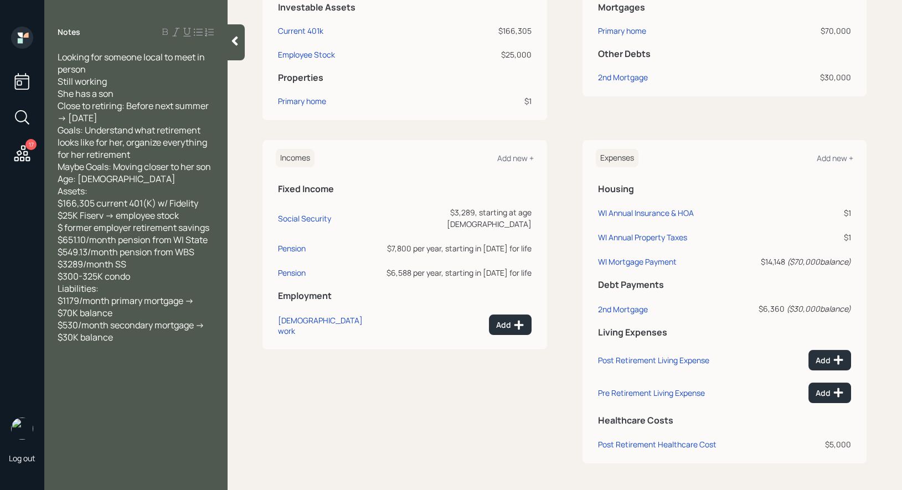
scroll to position [324, 0]
